Goal: Transaction & Acquisition: Obtain resource

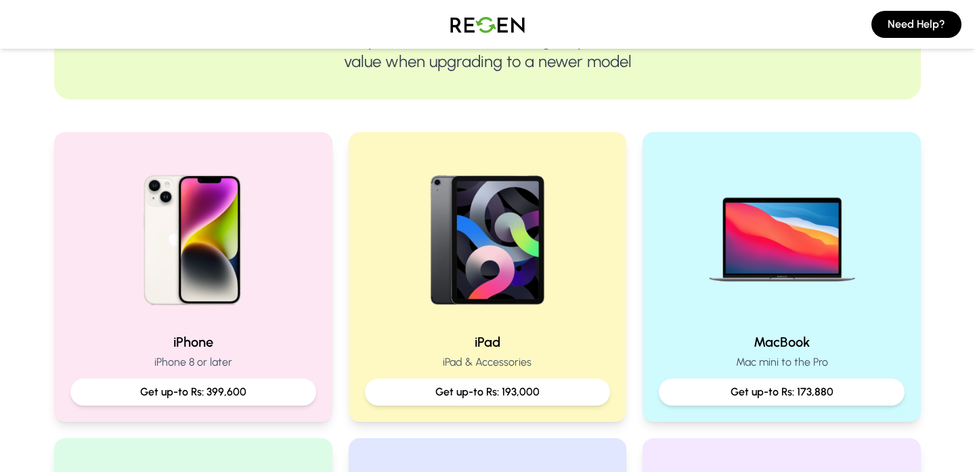
scroll to position [221, 0]
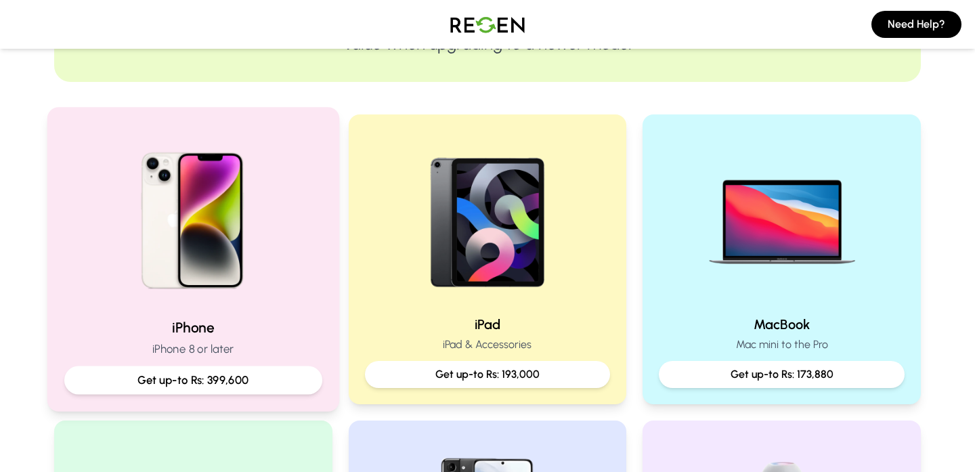
click at [225, 384] on p "Get up-to Rs: 399,600" at bounding box center [193, 380] width 235 height 17
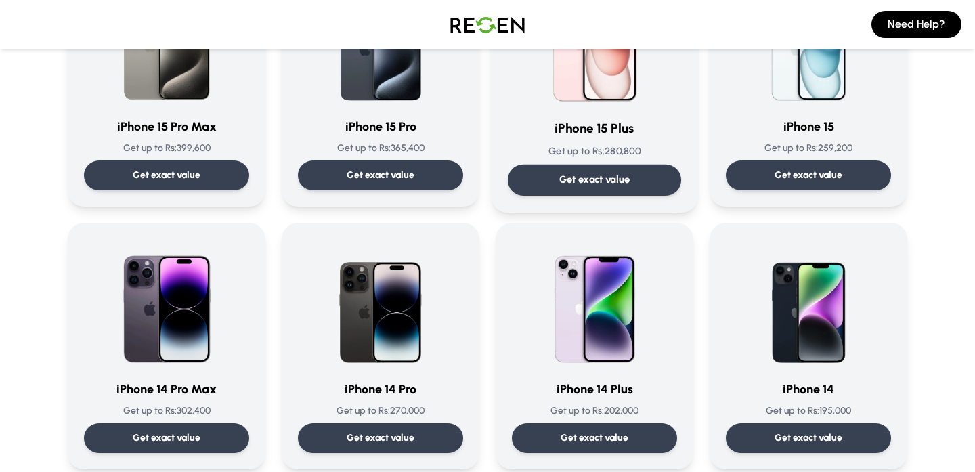
scroll to position [220, 0]
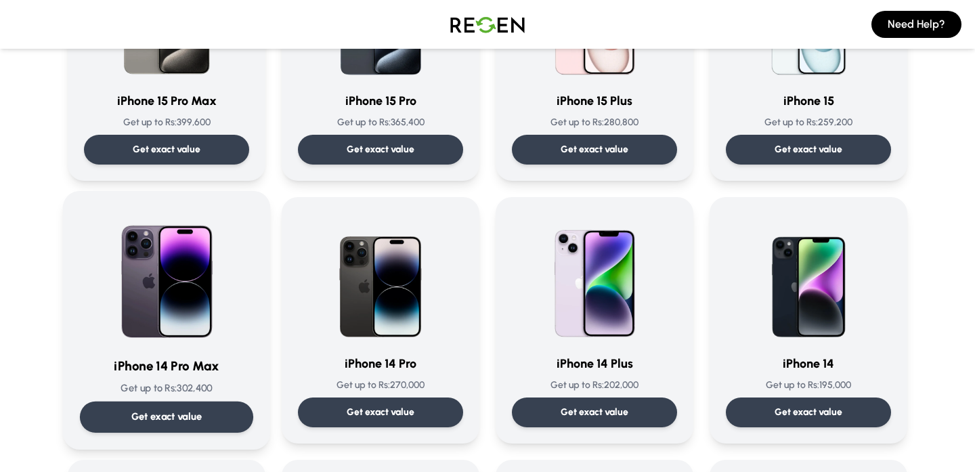
click at [182, 421] on p "Get exact value" at bounding box center [166, 417] width 71 height 14
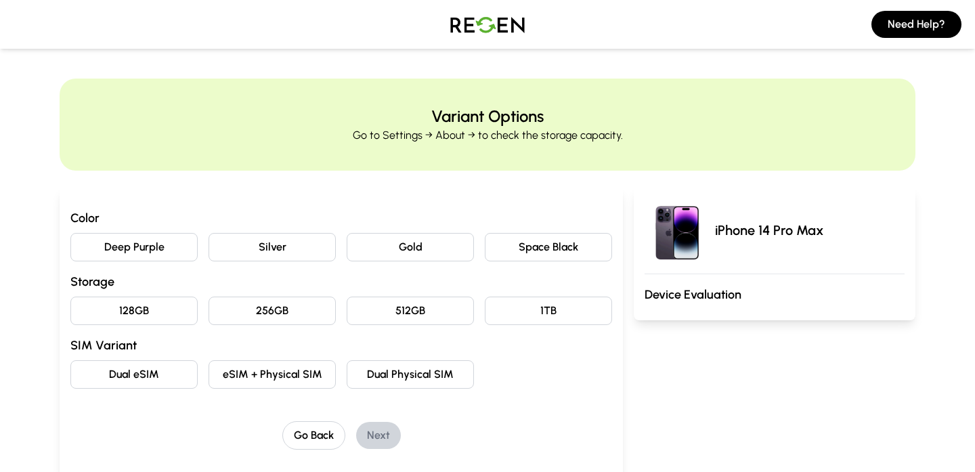
click at [548, 244] on button "Space Black" at bounding box center [548, 247] width 127 height 28
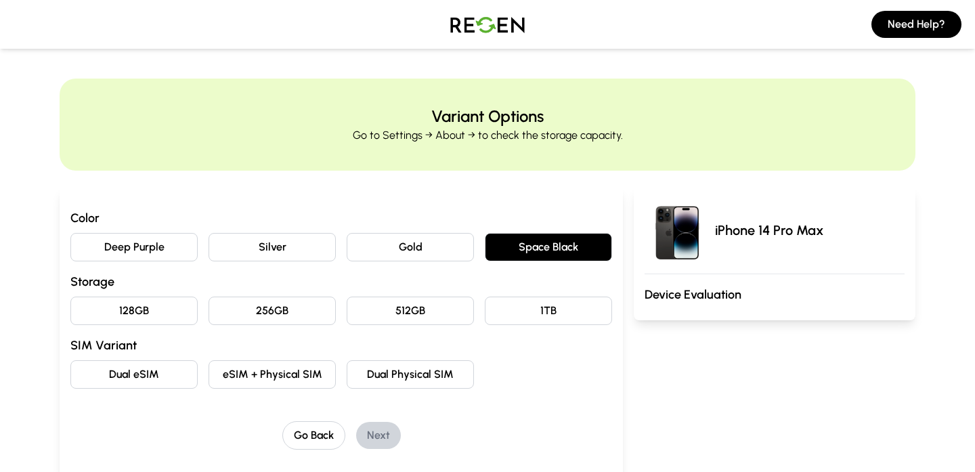
click at [170, 256] on button "Deep Purple" at bounding box center [133, 247] width 127 height 28
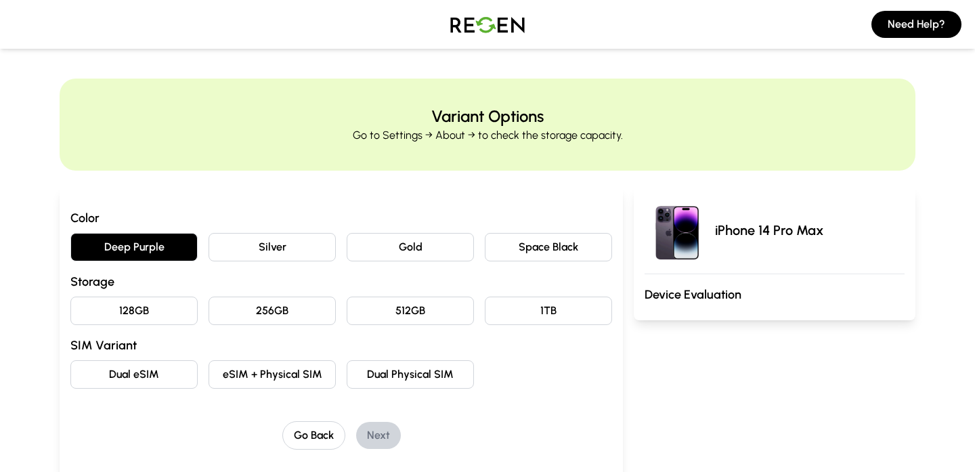
click at [156, 303] on button "128GB" at bounding box center [133, 311] width 127 height 28
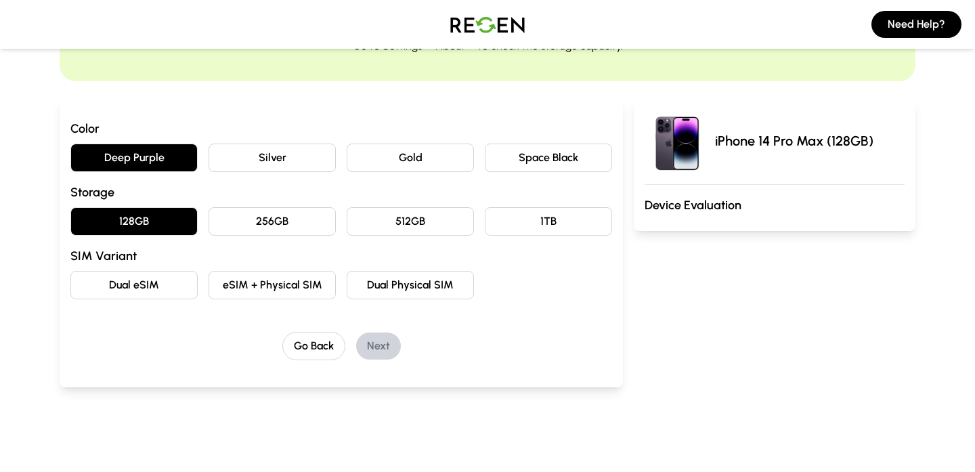
scroll to position [85, 0]
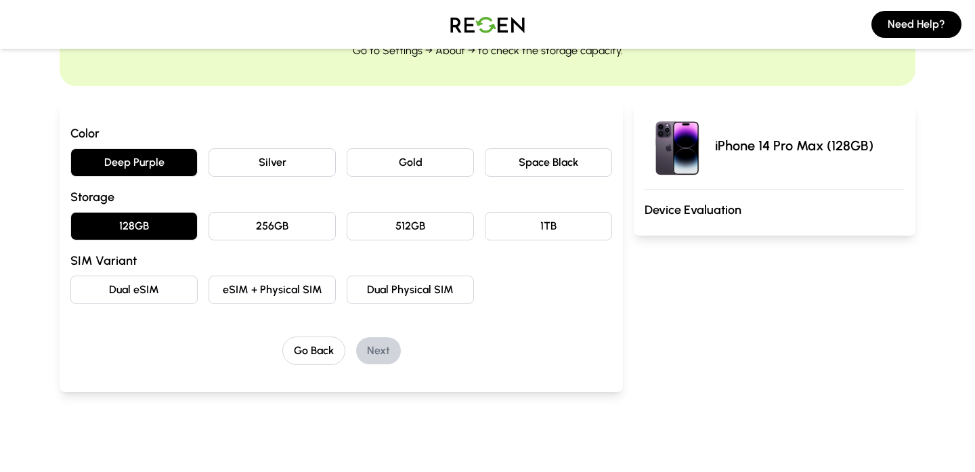
click at [141, 288] on button "Dual eSIM" at bounding box center [133, 290] width 127 height 28
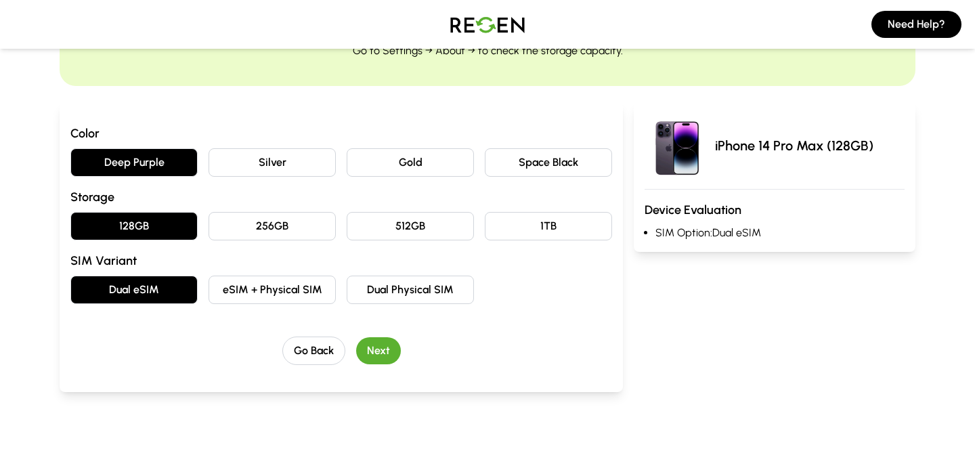
click at [382, 345] on button "Next" at bounding box center [378, 350] width 45 height 27
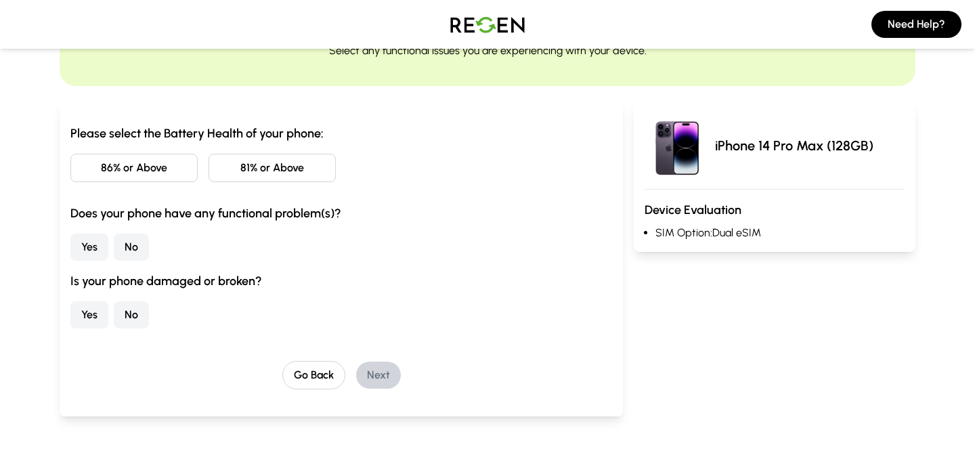
click at [170, 175] on button "86% or Above" at bounding box center [133, 168] width 127 height 28
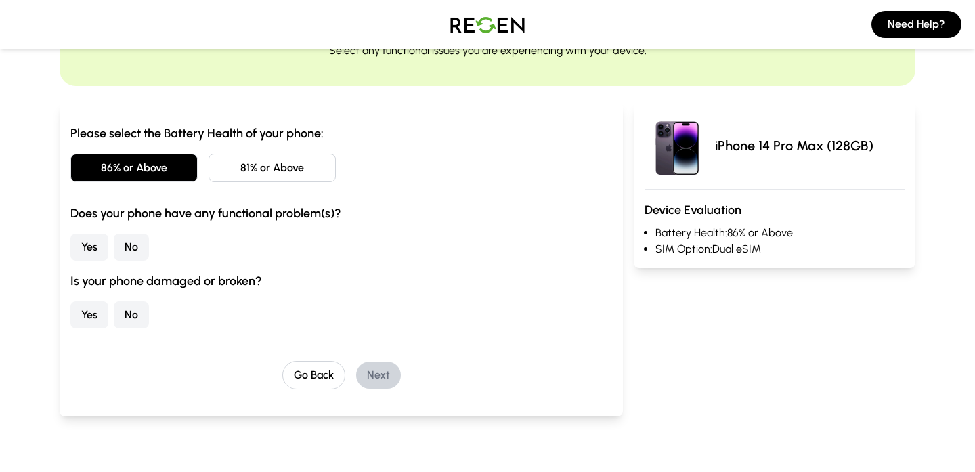
click at [228, 181] on button "81% or Above" at bounding box center [272, 168] width 127 height 28
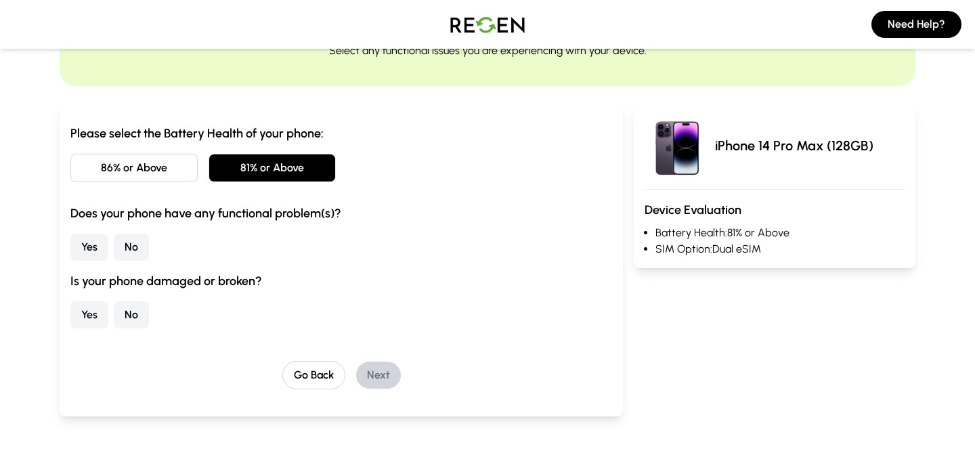
click at [159, 177] on button "86% or Above" at bounding box center [133, 168] width 127 height 28
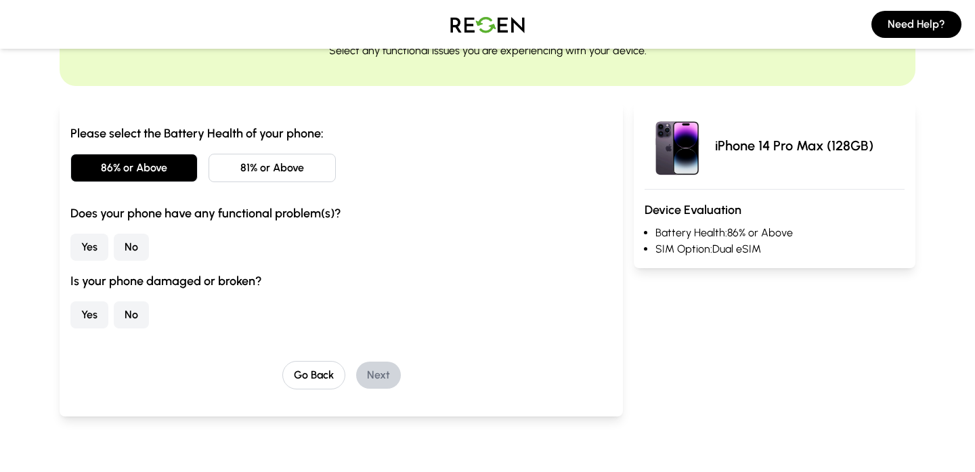
click at [219, 177] on button "81% or Above" at bounding box center [272, 168] width 127 height 28
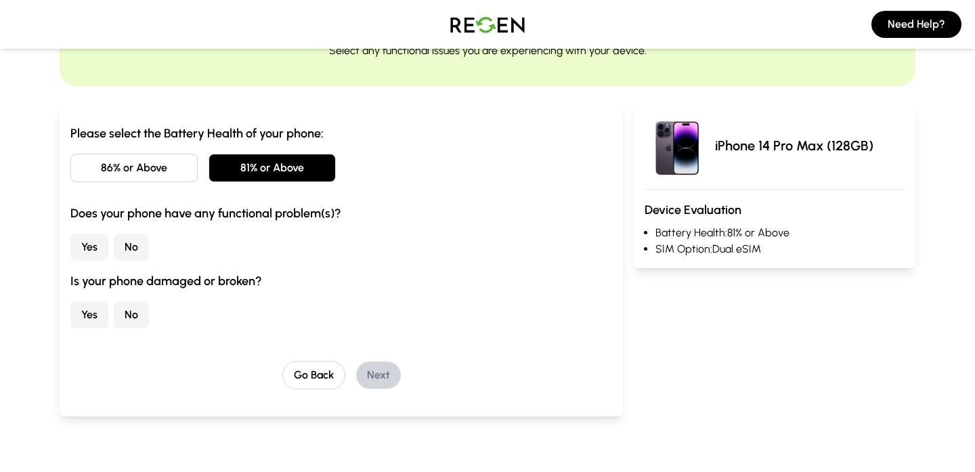
click at [165, 177] on button "86% or Above" at bounding box center [133, 168] width 127 height 28
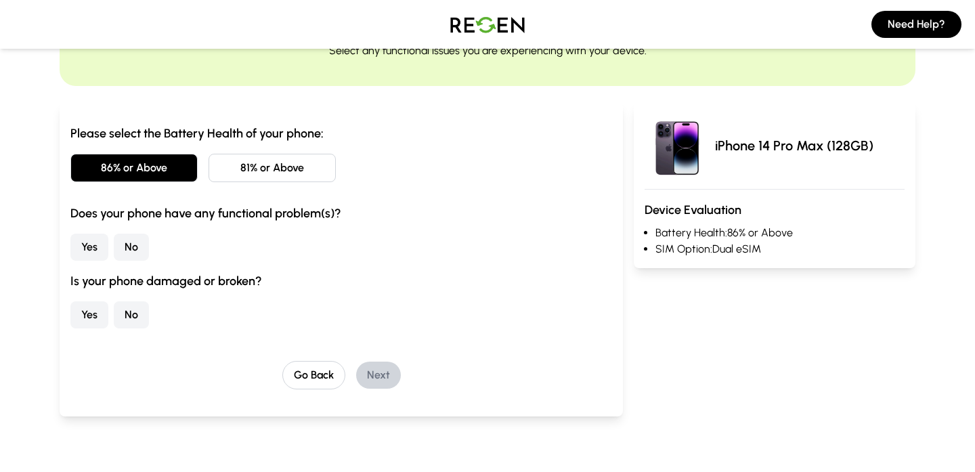
click at [249, 177] on button "81% or Above" at bounding box center [272, 168] width 127 height 28
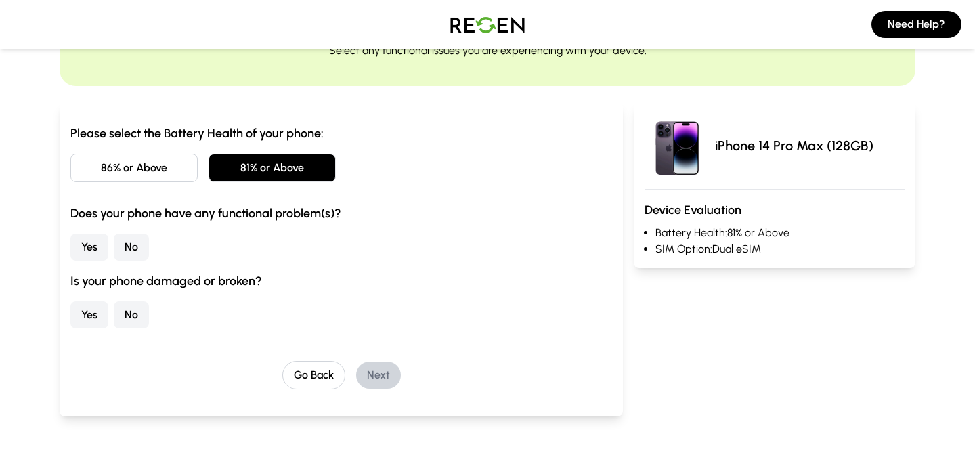
click at [191, 177] on button "86% or Above" at bounding box center [133, 168] width 127 height 28
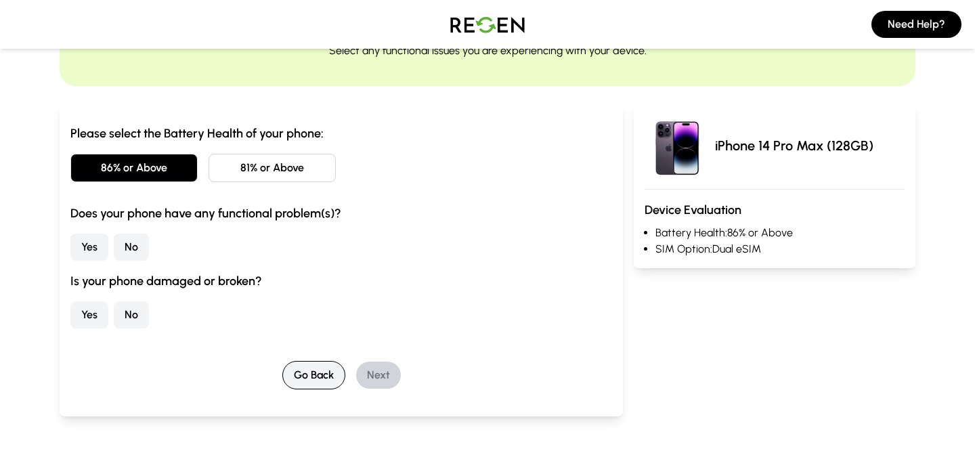
click at [308, 375] on button "Go Back" at bounding box center [313, 375] width 63 height 28
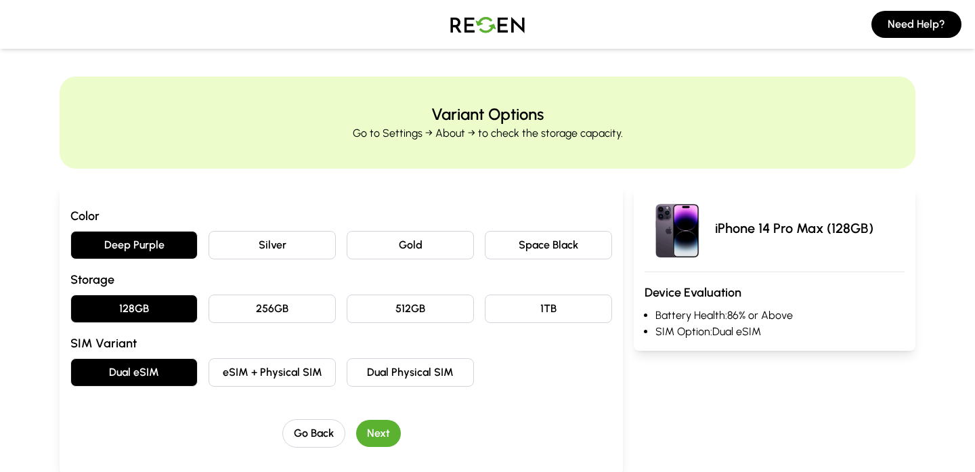
scroll to position [0, 0]
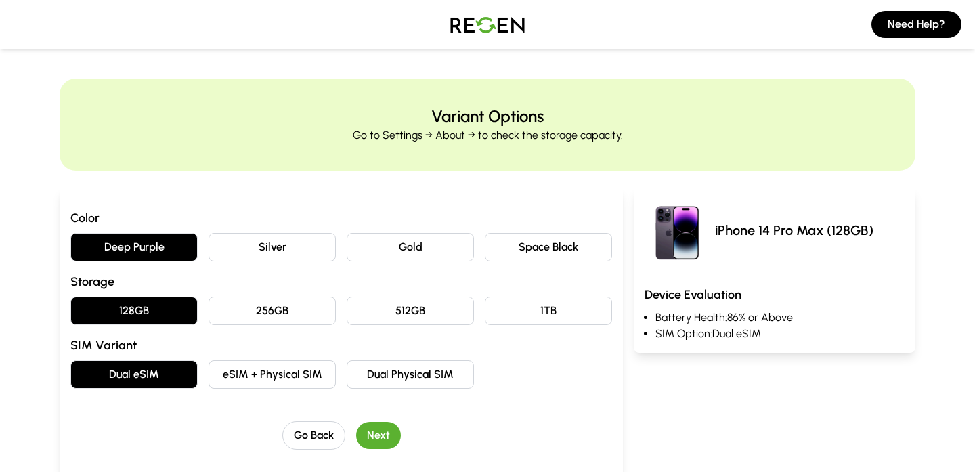
click at [275, 315] on button "256GB" at bounding box center [272, 311] width 127 height 28
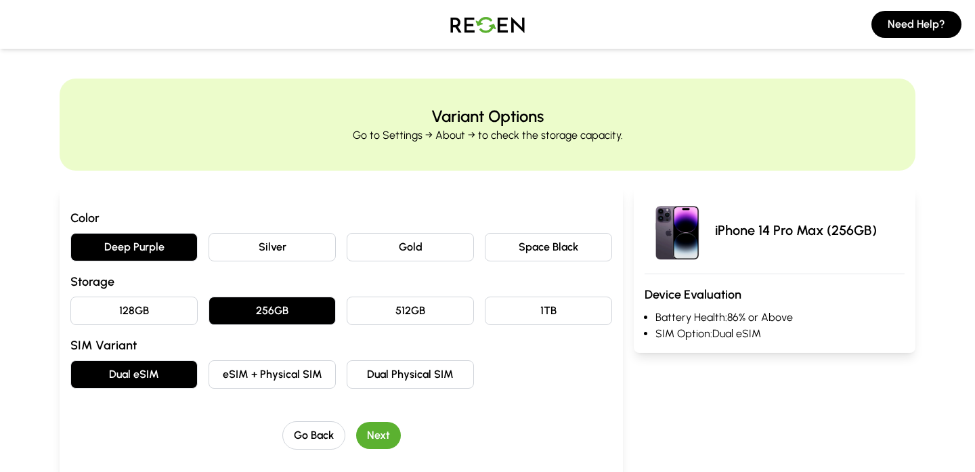
click at [395, 448] on div "Go Back Next" at bounding box center [341, 435] width 542 height 28
click at [382, 435] on button "Next" at bounding box center [378, 435] width 45 height 27
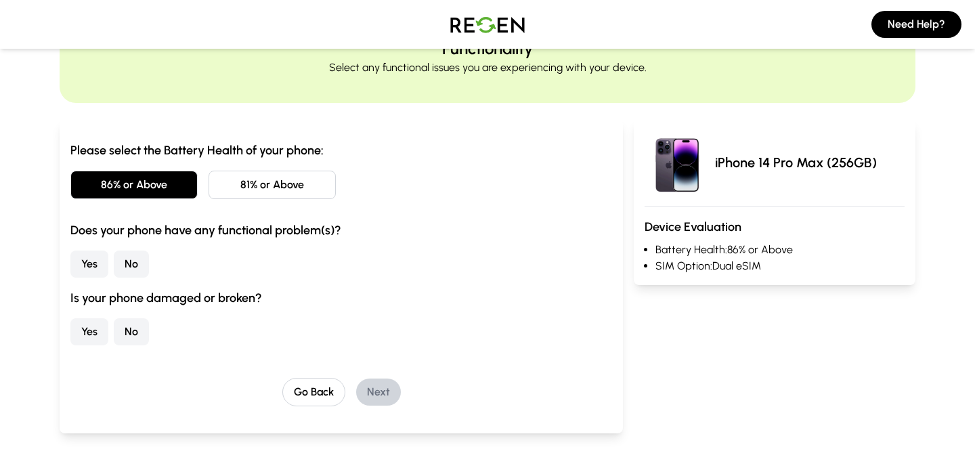
scroll to position [66, 0]
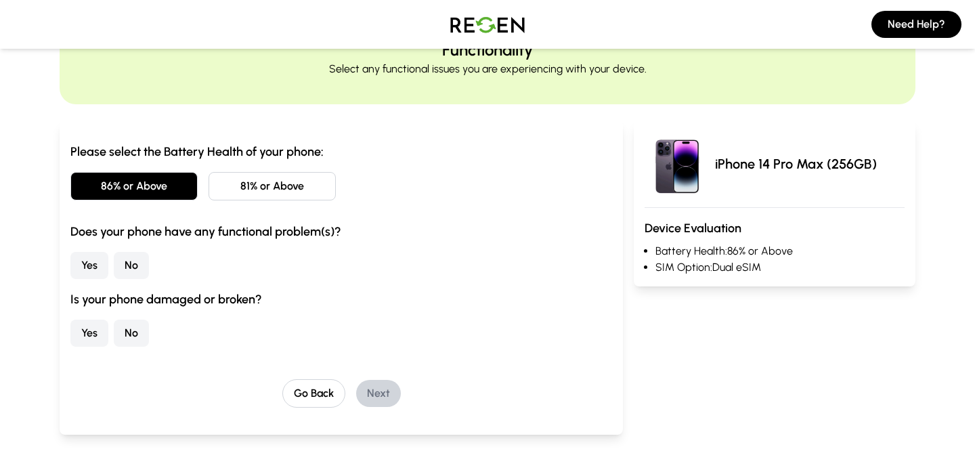
click at [152, 180] on button "86% or Above" at bounding box center [133, 186] width 127 height 28
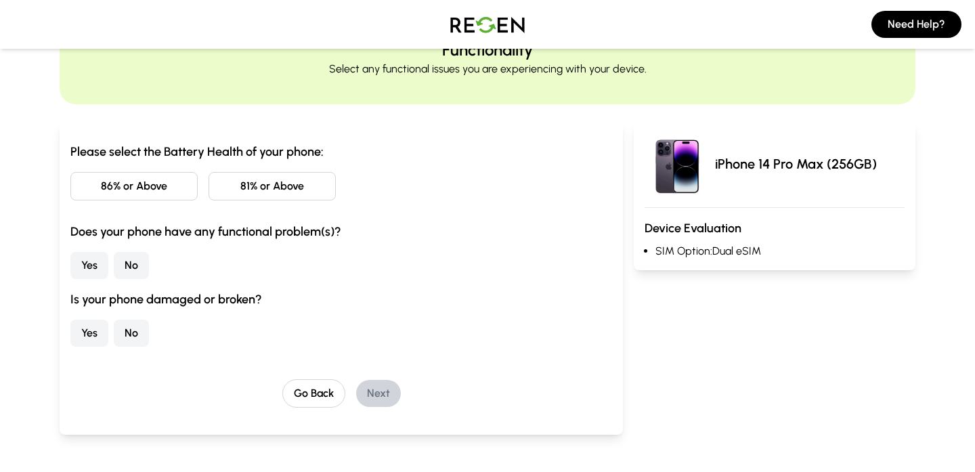
click at [203, 180] on div "86% or Above 81% or Above" at bounding box center [341, 186] width 542 height 28
click at [248, 188] on button "81% or Above" at bounding box center [272, 186] width 127 height 28
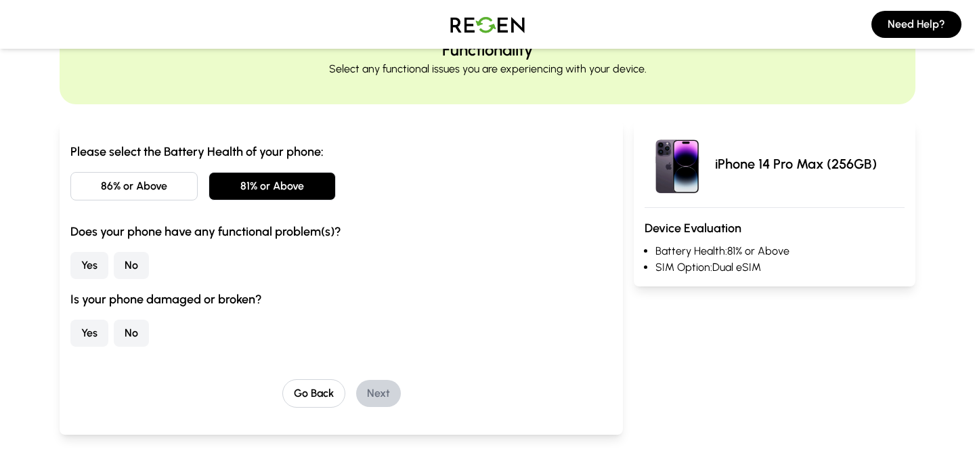
click at [404, 195] on div "86% or Above 81% or Above" at bounding box center [341, 186] width 542 height 28
click at [368, 194] on div "86% or Above 81% or Above" at bounding box center [341, 186] width 542 height 28
click at [334, 189] on button "81% or Above" at bounding box center [272, 186] width 127 height 28
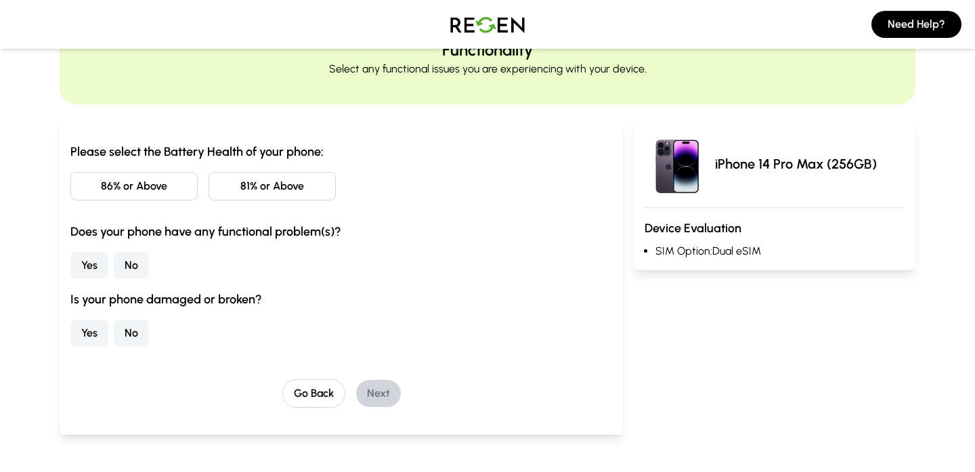
click at [268, 190] on button "81% or Above" at bounding box center [272, 186] width 127 height 28
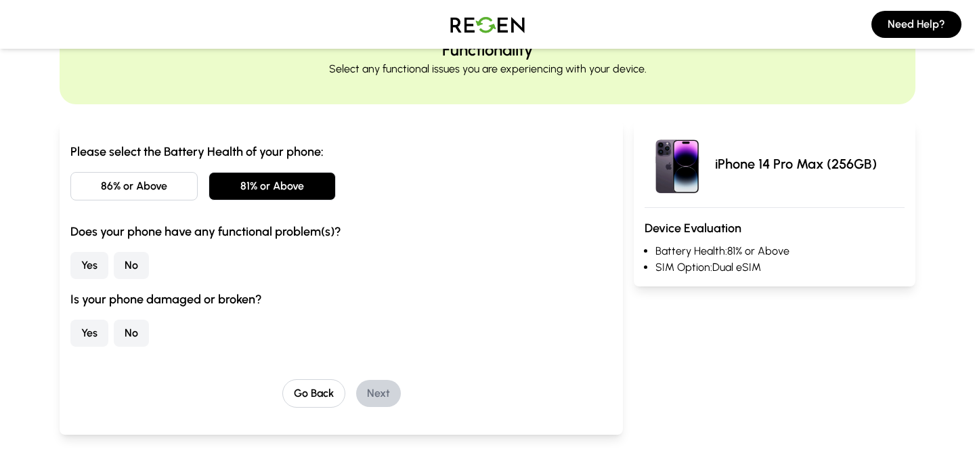
click at [363, 190] on div "86% or Above 81% or Above" at bounding box center [341, 186] width 542 height 28
click at [303, 190] on button "81% or Above" at bounding box center [272, 186] width 127 height 28
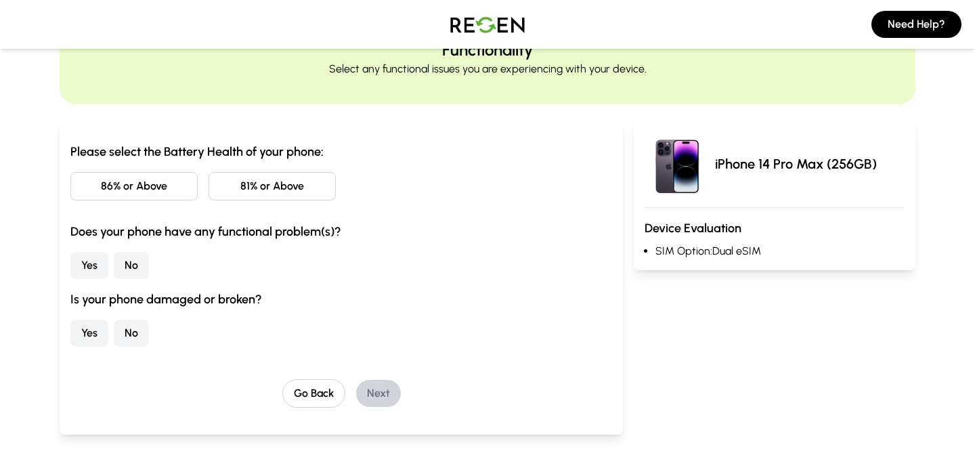
click at [259, 193] on button "81% or Above" at bounding box center [272, 186] width 127 height 28
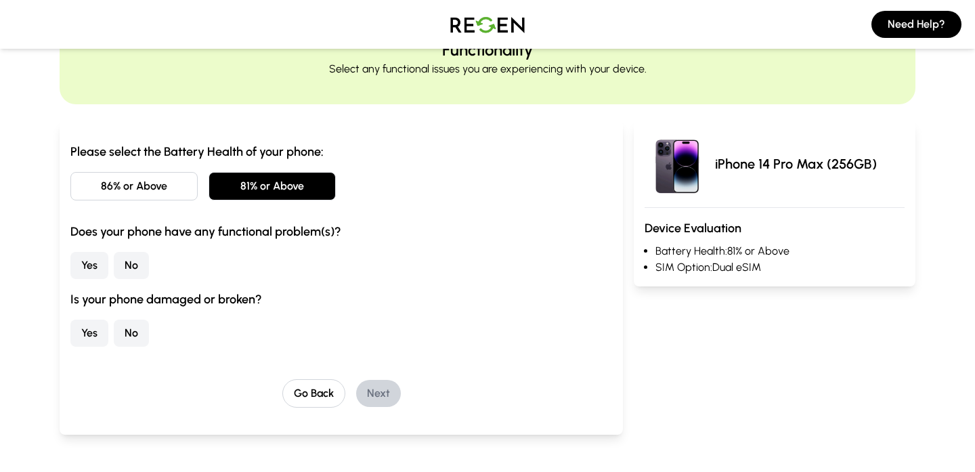
click at [236, 188] on button "81% or Above" at bounding box center [272, 186] width 127 height 28
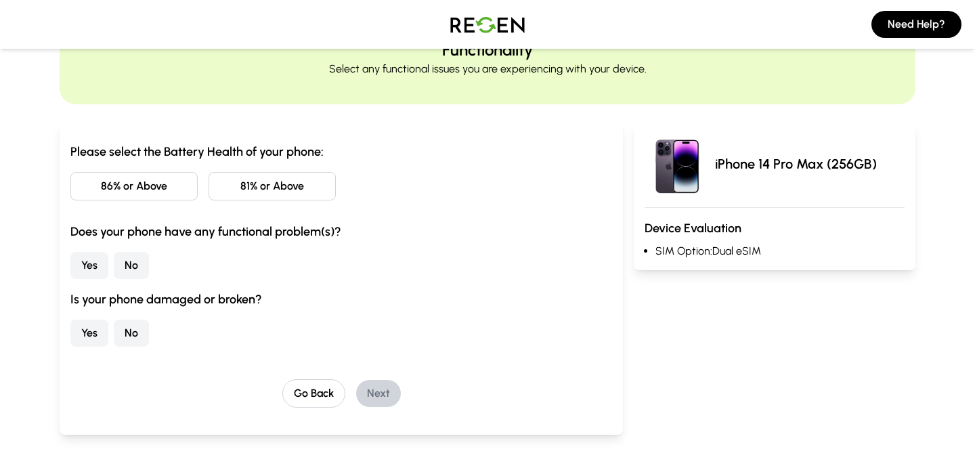
click at [236, 188] on button "81% or Above" at bounding box center [272, 186] width 127 height 28
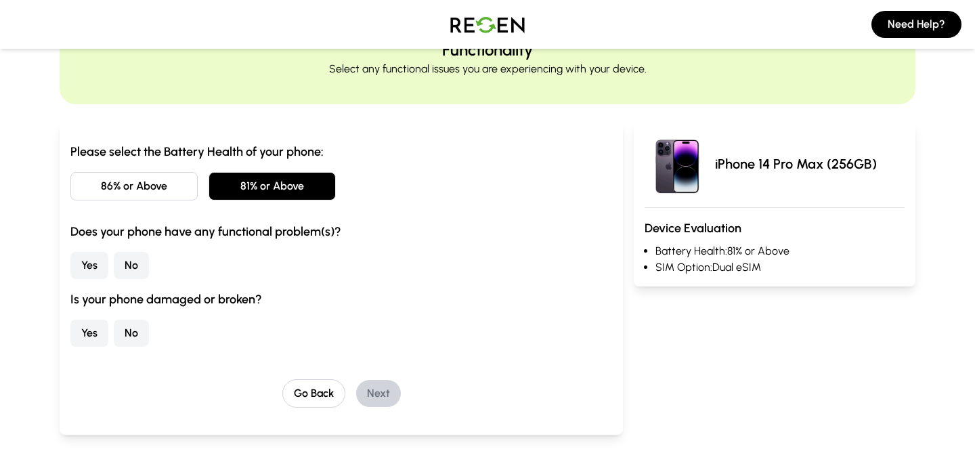
click at [127, 264] on button "No" at bounding box center [131, 265] width 35 height 27
click at [129, 317] on div "Is your phone damaged or broken? Yes No" at bounding box center [341, 318] width 542 height 57
click at [129, 326] on button "No" at bounding box center [131, 333] width 35 height 27
click at [378, 406] on button "Next" at bounding box center [378, 393] width 45 height 27
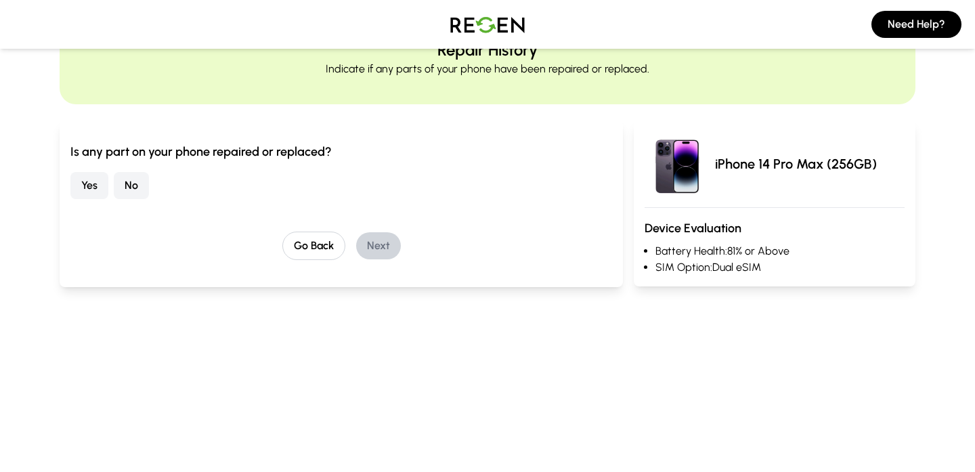
click at [127, 177] on button "No" at bounding box center [131, 185] width 35 height 27
click at [385, 243] on button "Next" at bounding box center [378, 245] width 45 height 27
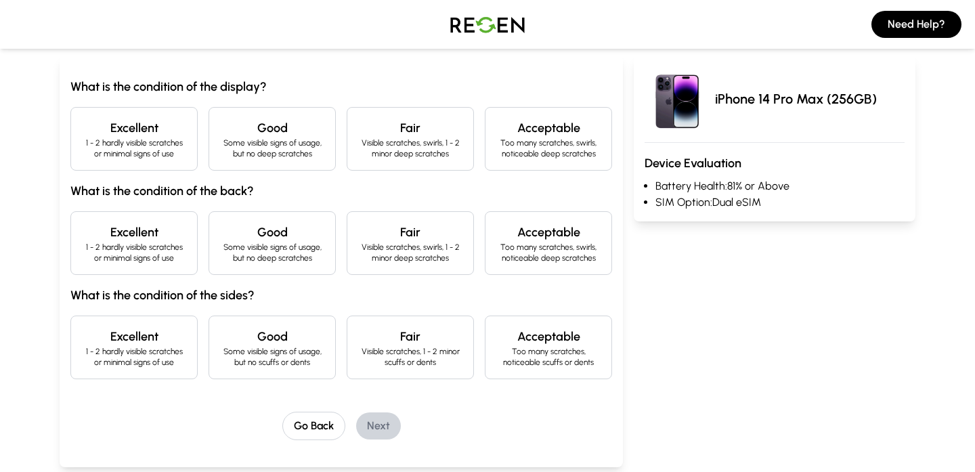
scroll to position [132, 0]
click at [152, 151] on p "1 - 2 hardly visible scratches or minimal signs of use" at bounding box center [134, 148] width 104 height 22
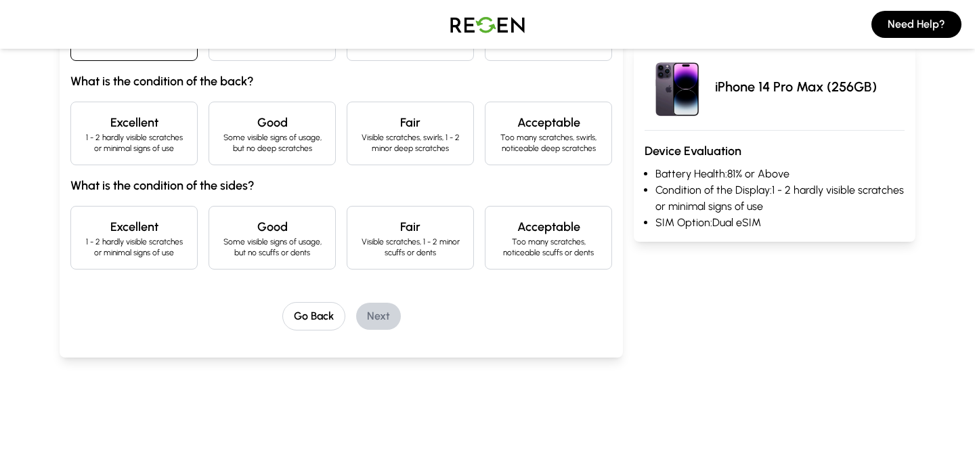
scroll to position [240, 0]
click at [257, 116] on h4 "Good" at bounding box center [272, 123] width 104 height 19
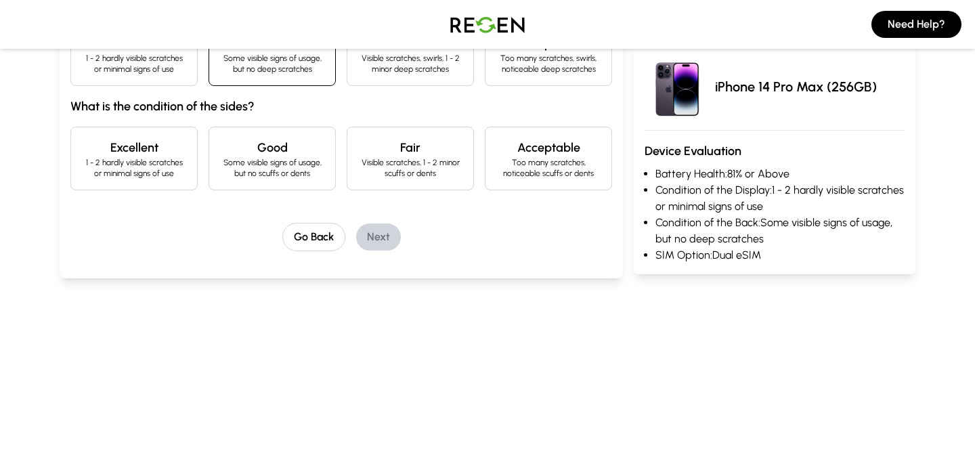
click at [242, 159] on p "Some visible signs of usage, but no scuffs or dents" at bounding box center [272, 168] width 104 height 22
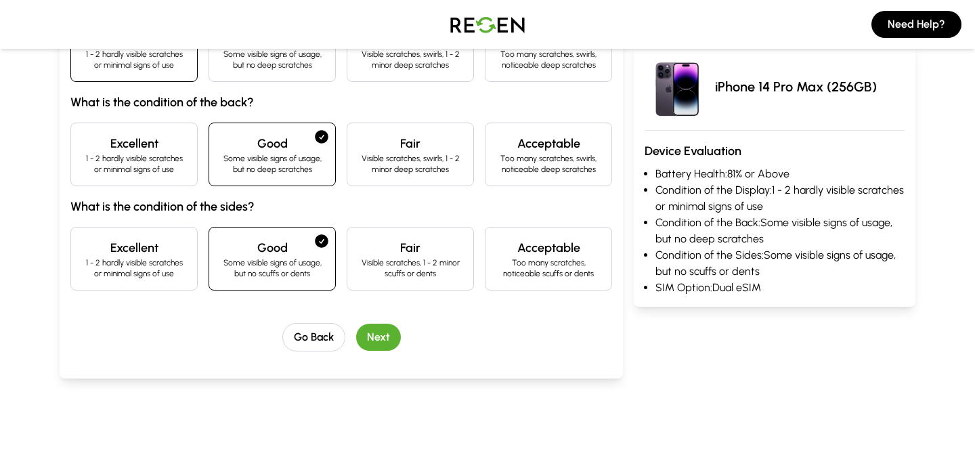
scroll to position [213, 0]
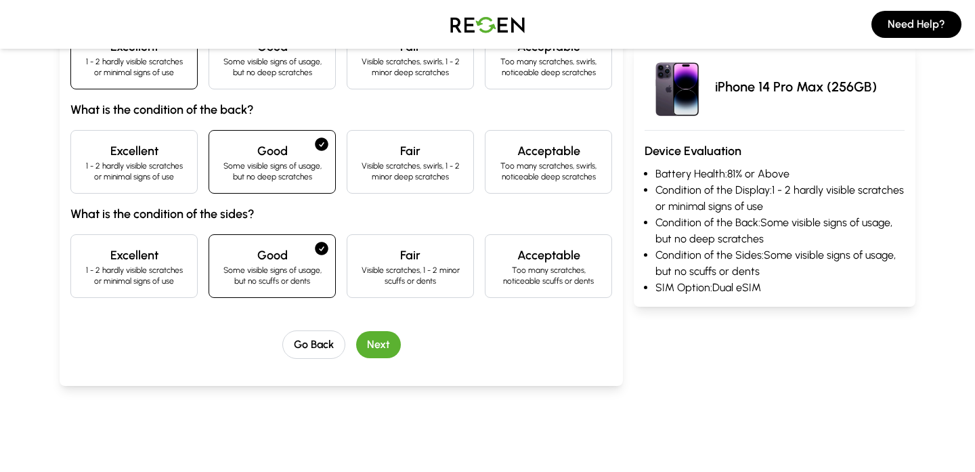
click at [182, 167] on p "1 - 2 hardly visible scratches or minimal signs of use" at bounding box center [134, 171] width 104 height 22
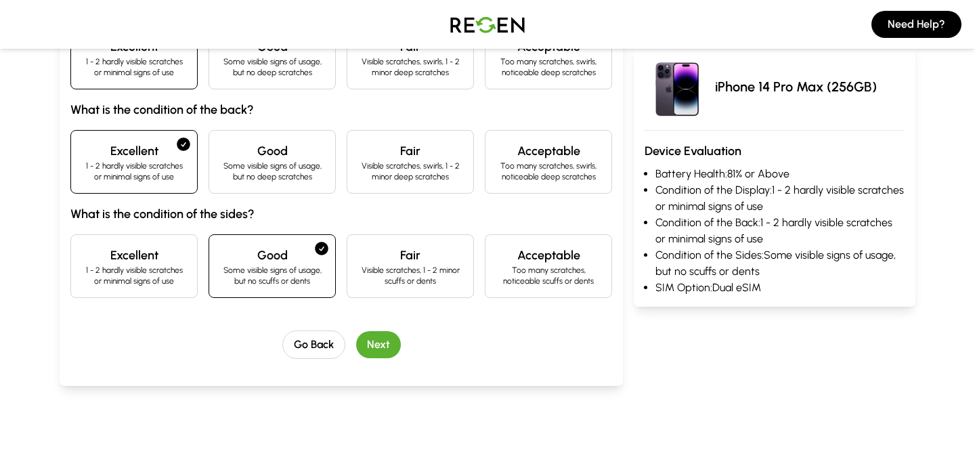
click at [381, 337] on button "Next" at bounding box center [378, 344] width 45 height 27
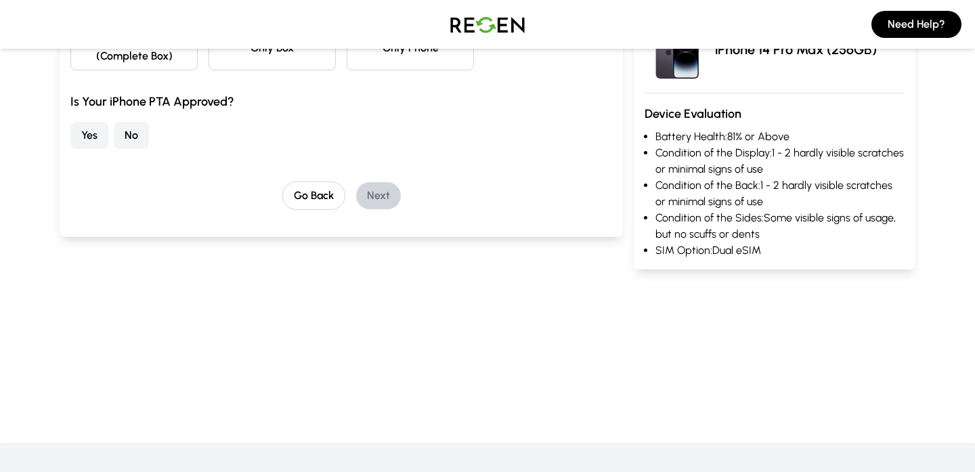
scroll to position [64, 0]
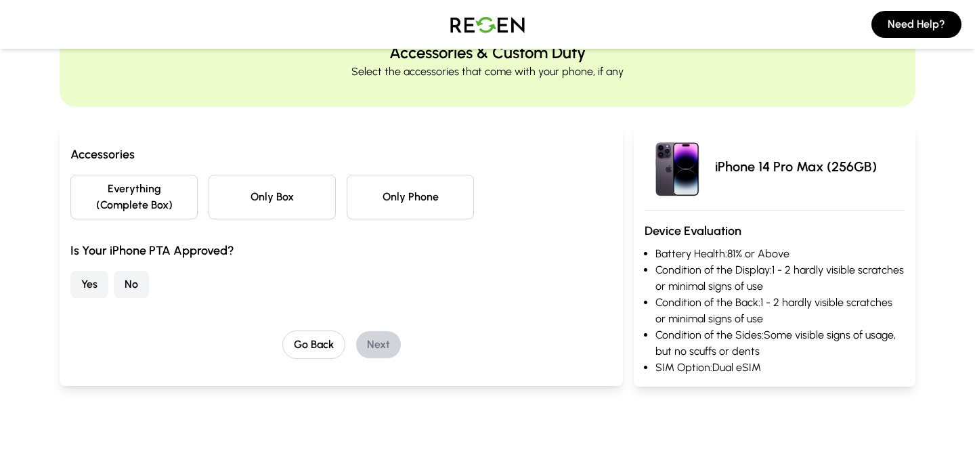
click at [169, 196] on button "Everything (Complete Box)" at bounding box center [133, 197] width 127 height 45
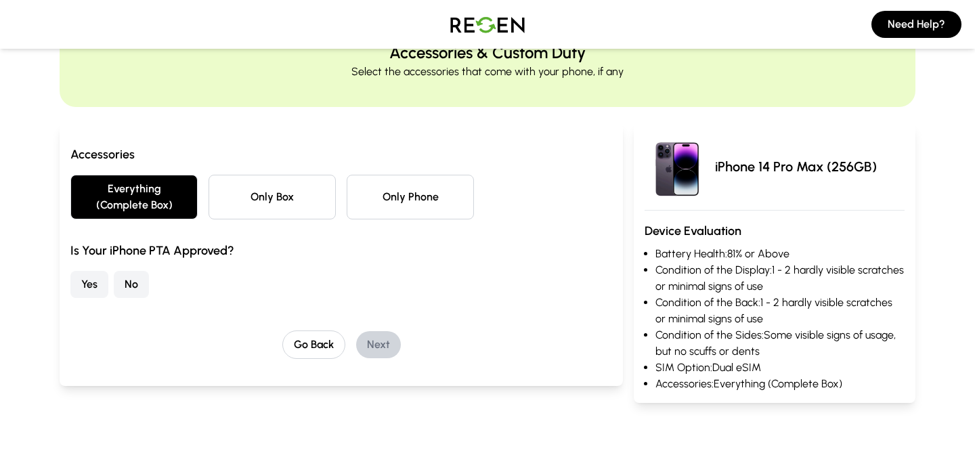
click at [130, 285] on button "No" at bounding box center [131, 284] width 35 height 27
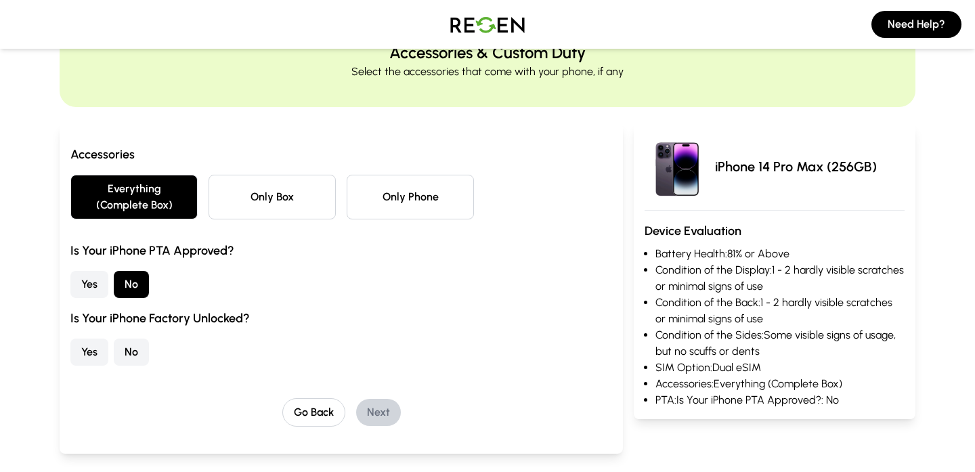
click at [294, 191] on button "Only Box" at bounding box center [272, 197] width 127 height 45
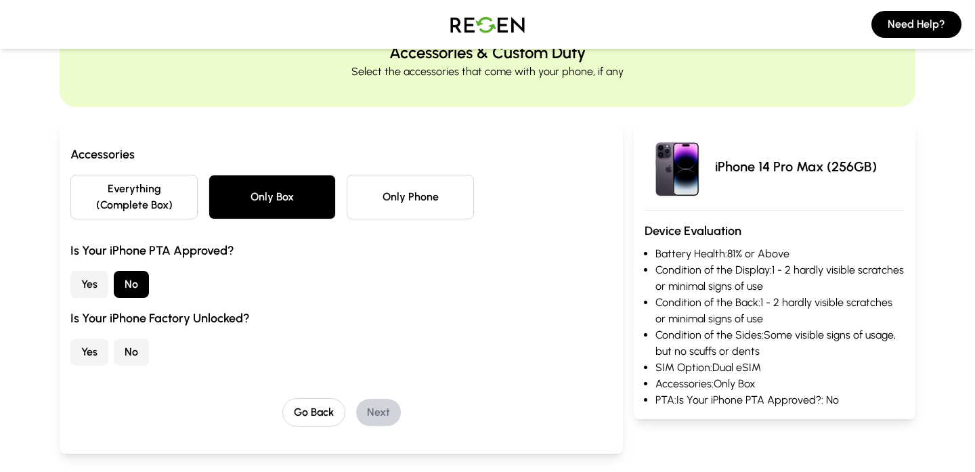
click at [104, 349] on button "Yes" at bounding box center [89, 351] width 38 height 27
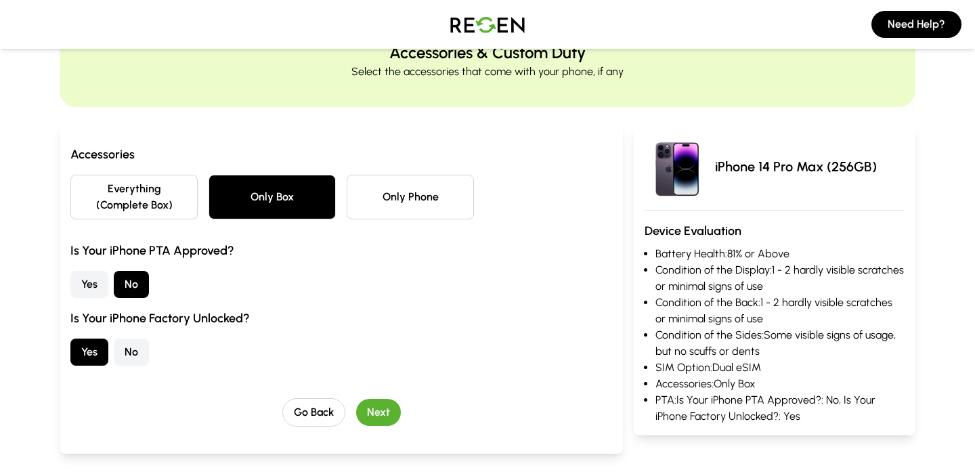
click at [125, 355] on button "No" at bounding box center [131, 351] width 35 height 27
click at [93, 355] on button "Yes" at bounding box center [89, 351] width 38 height 27
click at [124, 355] on button "No" at bounding box center [131, 351] width 35 height 27
click at [99, 355] on button "Yes" at bounding box center [89, 351] width 38 height 27
click at [386, 419] on button "Next" at bounding box center [378, 412] width 45 height 27
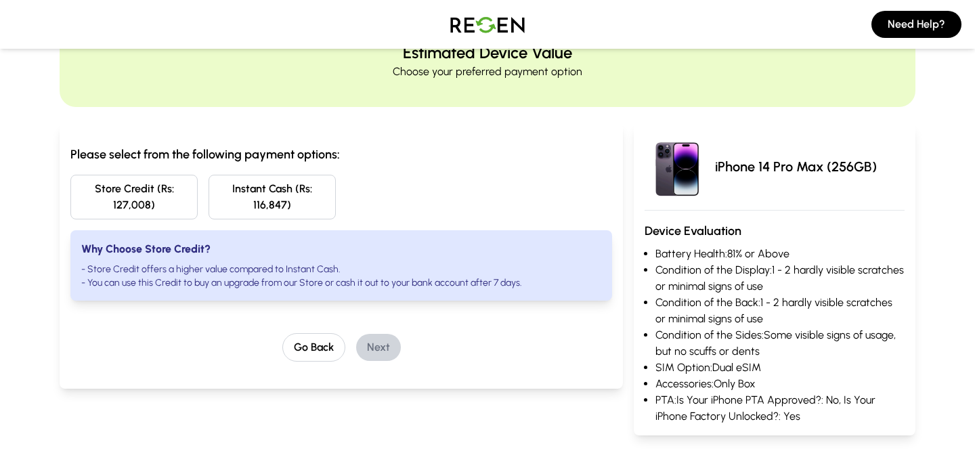
click at [153, 199] on button "Store Credit (Rs: 127,008)" at bounding box center [133, 197] width 127 height 45
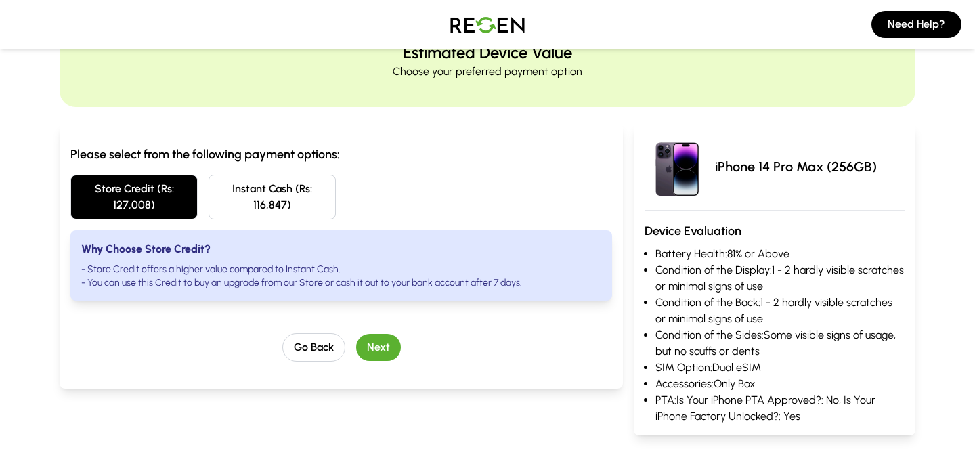
click at [273, 205] on button "Instant Cash (Rs: 116,847)" at bounding box center [272, 197] width 127 height 45
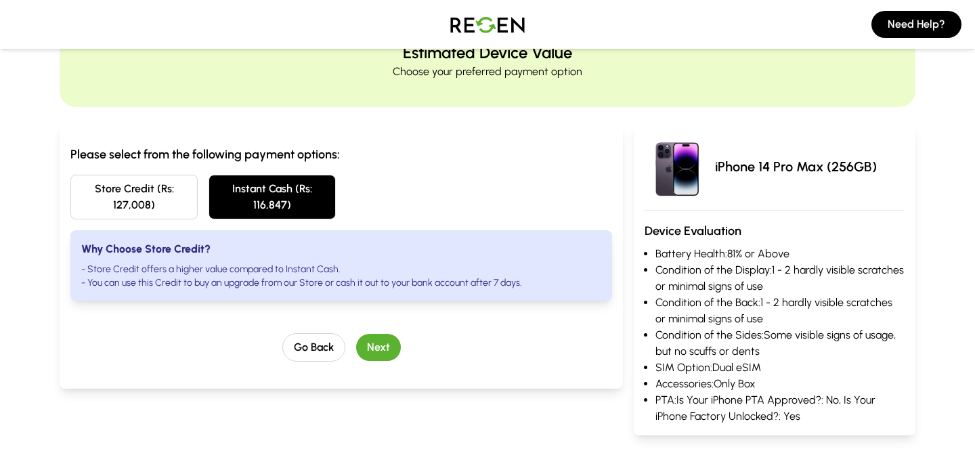
click at [160, 205] on button "Store Credit (Rs: 127,008)" at bounding box center [133, 197] width 127 height 45
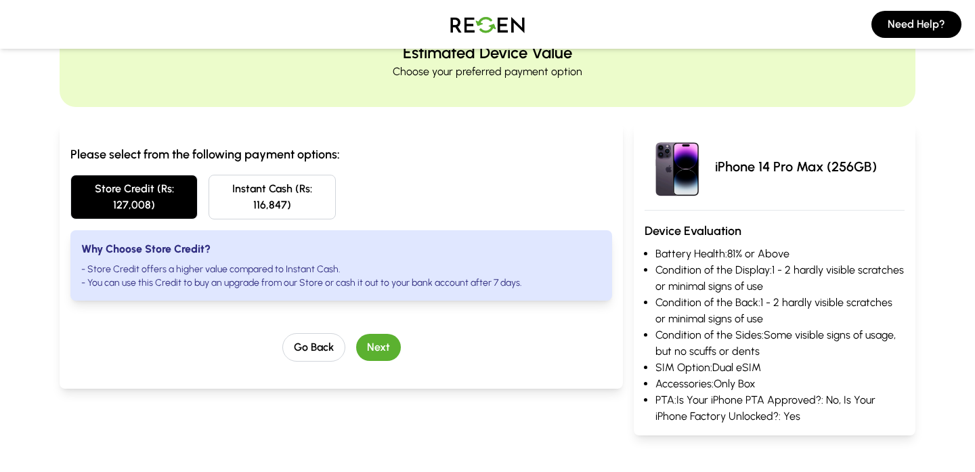
click at [236, 205] on button "Instant Cash (Rs: 116,847)" at bounding box center [272, 197] width 127 height 45
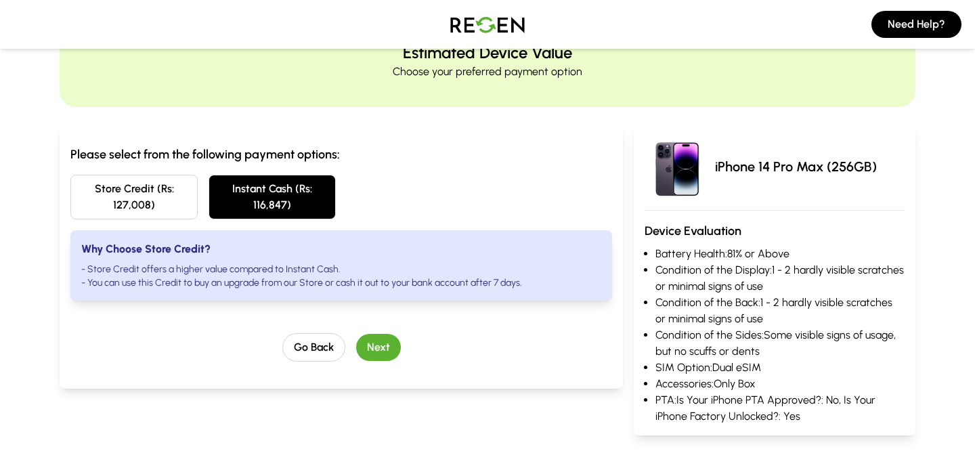
click at [152, 205] on button "Store Credit (Rs: 127,008)" at bounding box center [133, 197] width 127 height 45
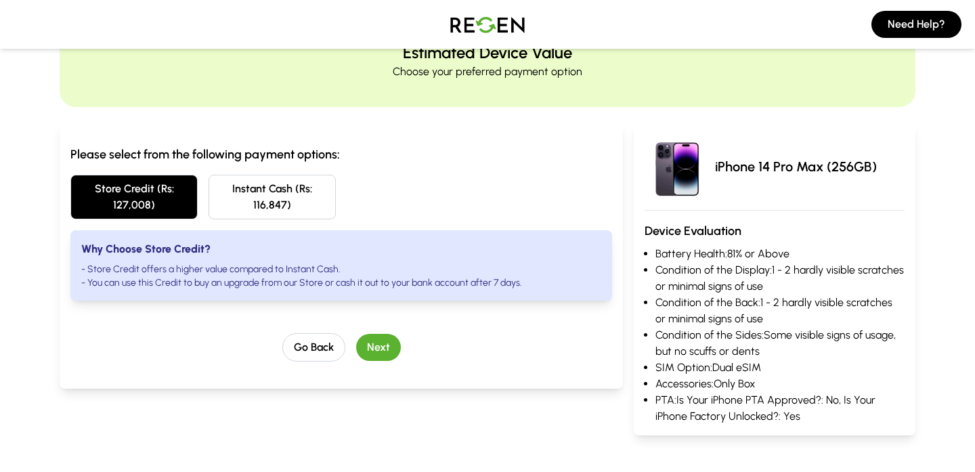
click at [234, 205] on button "Instant Cash (Rs: 116,847)" at bounding box center [272, 197] width 127 height 45
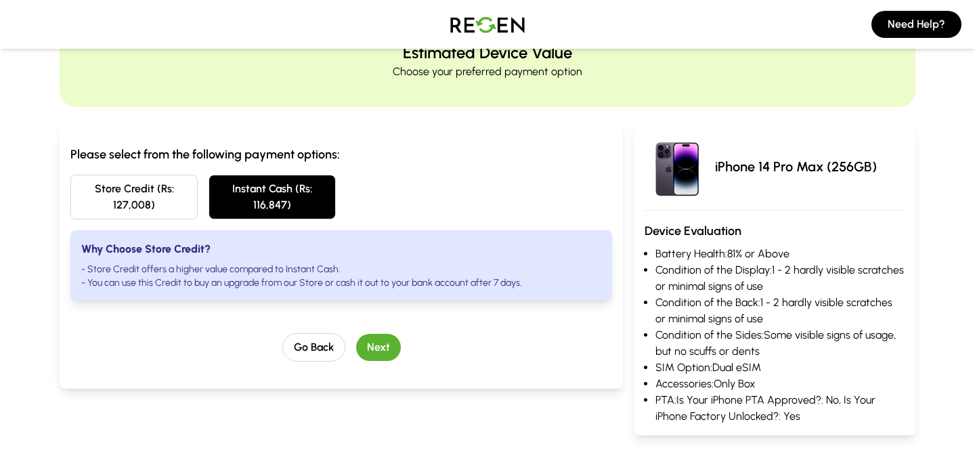
click at [182, 205] on button "Store Credit (Rs: 127,008)" at bounding box center [133, 197] width 127 height 45
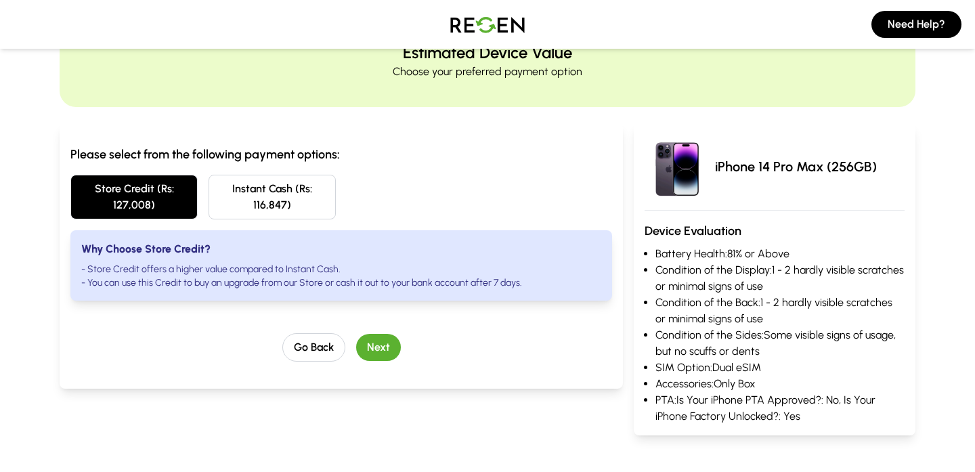
click at [238, 200] on button "Instant Cash (Rs: 116,847)" at bounding box center [272, 197] width 127 height 45
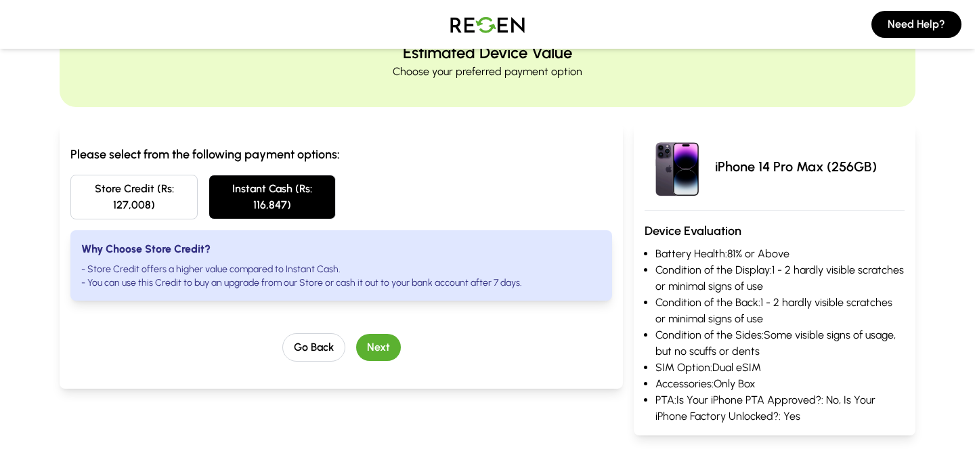
click at [192, 200] on button "Store Credit (Rs: 127,008)" at bounding box center [133, 197] width 127 height 45
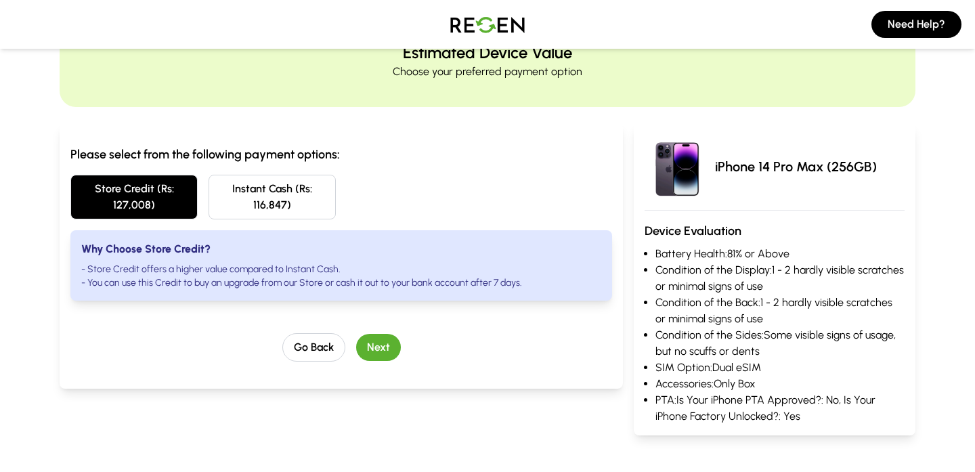
click at [235, 200] on button "Instant Cash (Rs: 116,847)" at bounding box center [272, 197] width 127 height 45
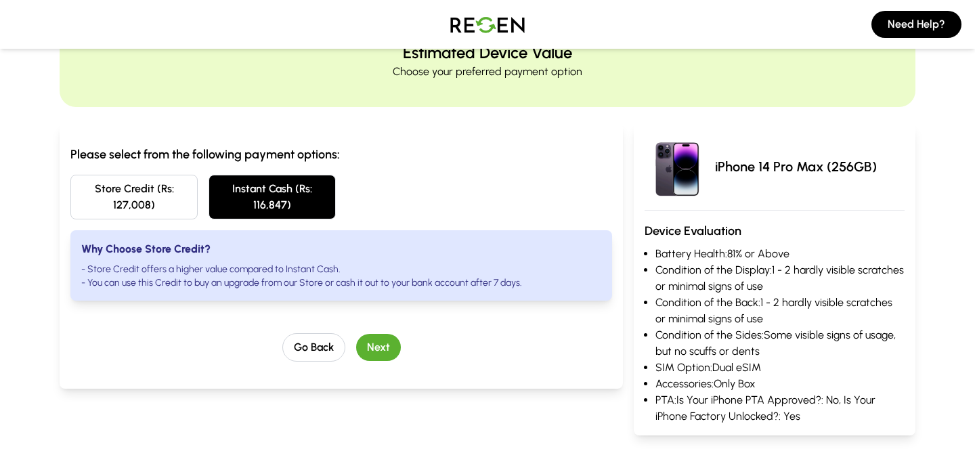
click at [193, 198] on button "Store Credit (Rs: 127,008)" at bounding box center [133, 197] width 127 height 45
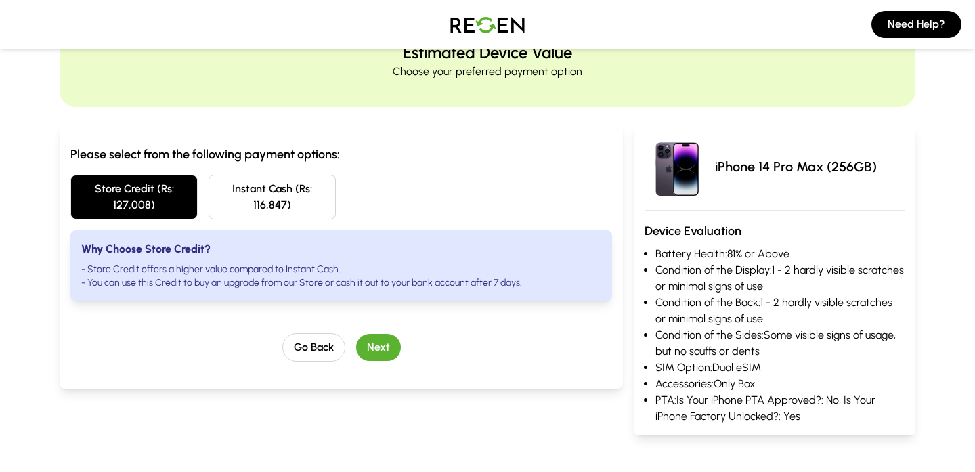
click at [175, 191] on button "Store Credit (Rs: 127,008)" at bounding box center [133, 197] width 127 height 45
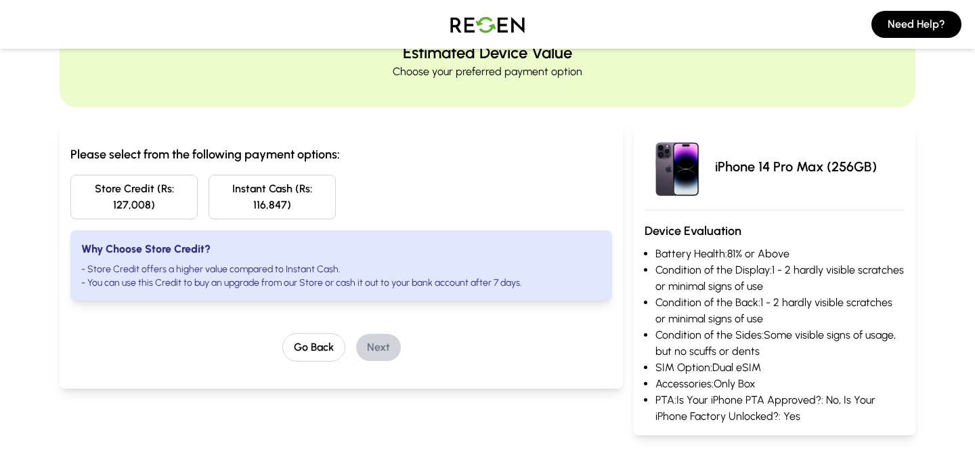
click at [238, 191] on button "Instant Cash (Rs: 116,847)" at bounding box center [272, 197] width 127 height 45
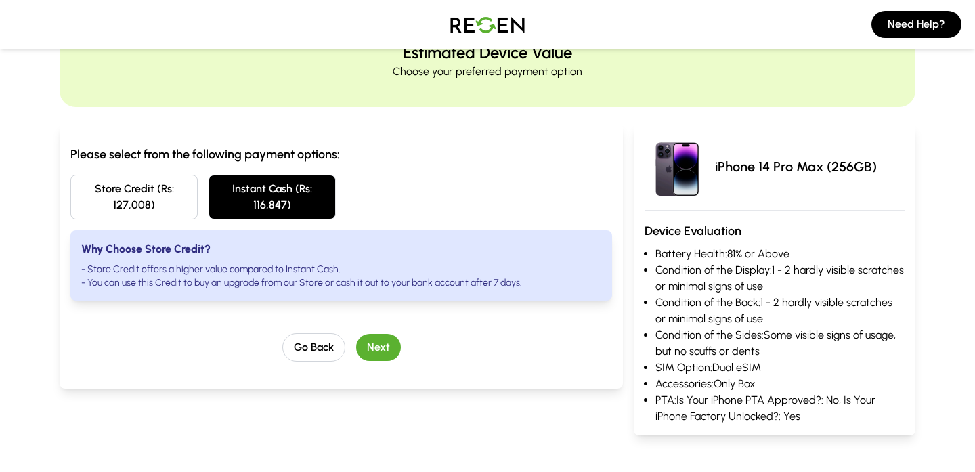
click at [175, 191] on button "Store Credit (Rs: 127,008)" at bounding box center [133, 197] width 127 height 45
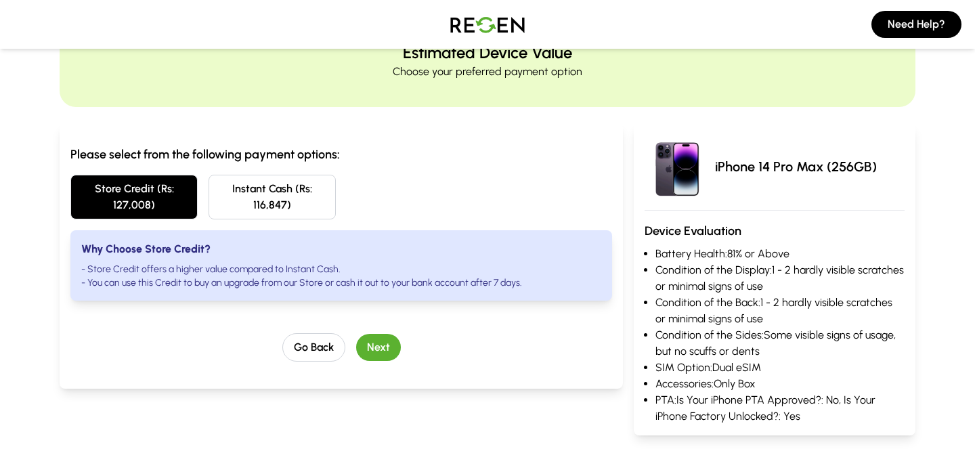
click at [304, 191] on button "Instant Cash (Rs: 116,847)" at bounding box center [272, 197] width 127 height 45
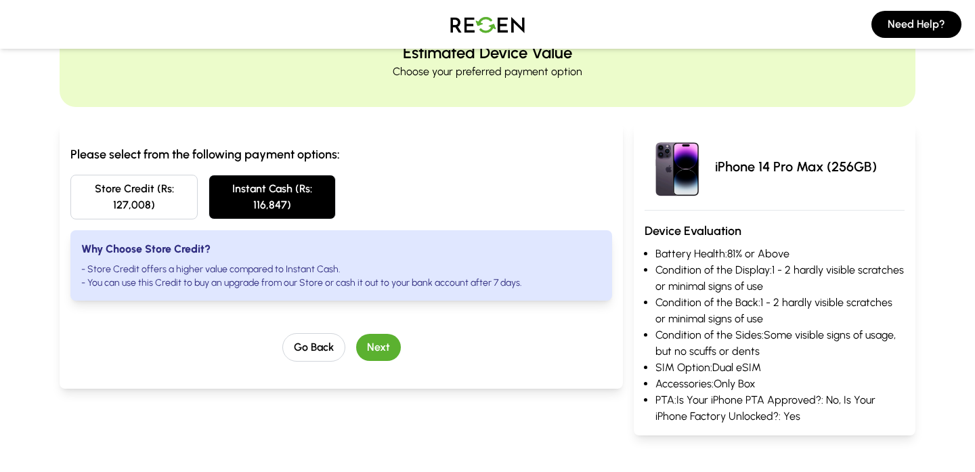
click at [414, 181] on div "Store Credit (Rs: 127,008) Instant Cash (Rs: 116,847)" at bounding box center [341, 197] width 542 height 45
